Goal: Navigation & Orientation: Understand site structure

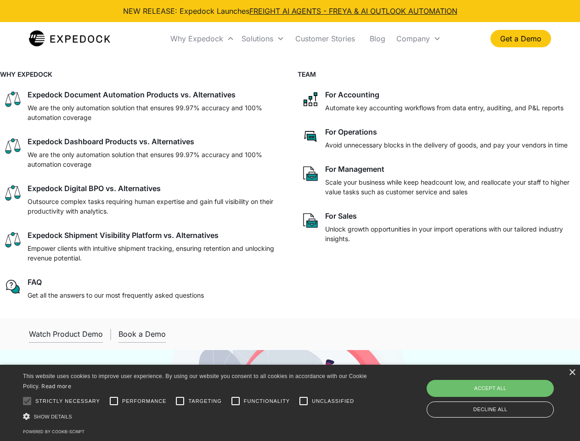
click at [202, 39] on div "Why Expedock" at bounding box center [196, 38] width 53 height 9
click at [263, 39] on div "Solutions" at bounding box center [258, 38] width 32 height 9
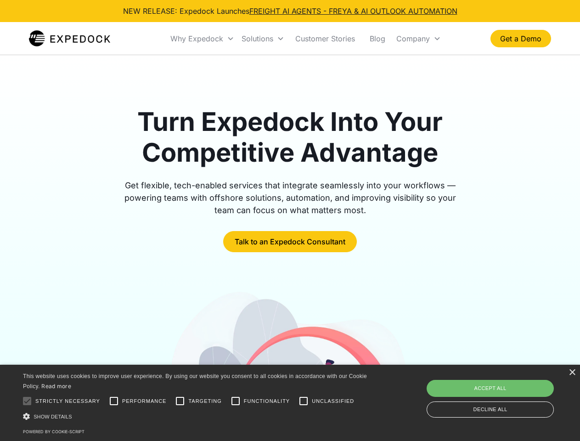
click at [418, 39] on div "Company" at bounding box center [413, 38] width 34 height 9
click at [27, 401] on div at bounding box center [27, 401] width 18 height 18
click at [114, 401] on input "Performance" at bounding box center [114, 401] width 18 height 18
checkbox input "true"
click at [180, 401] on input "Targeting" at bounding box center [180, 401] width 18 height 18
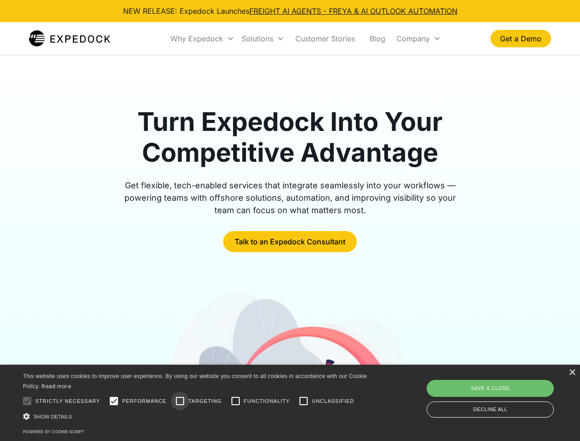
checkbox input "true"
click at [236, 401] on input "Functionality" at bounding box center [235, 401] width 18 height 18
checkbox input "true"
click at [303, 401] on input "Unclassified" at bounding box center [303, 401] width 18 height 18
checkbox input "true"
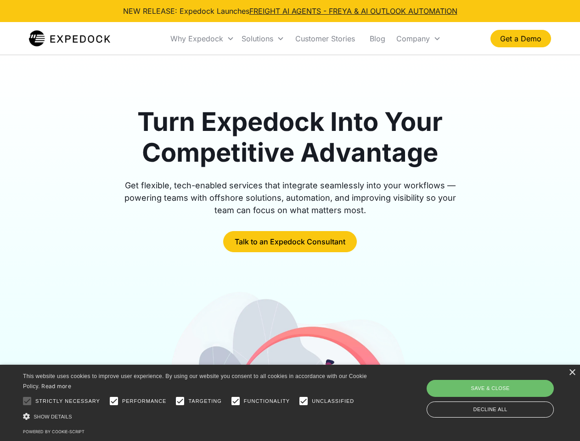
click at [197, 416] on div "Show details Hide details" at bounding box center [196, 416] width 347 height 10
